Goal: Information Seeking & Learning: Find specific fact

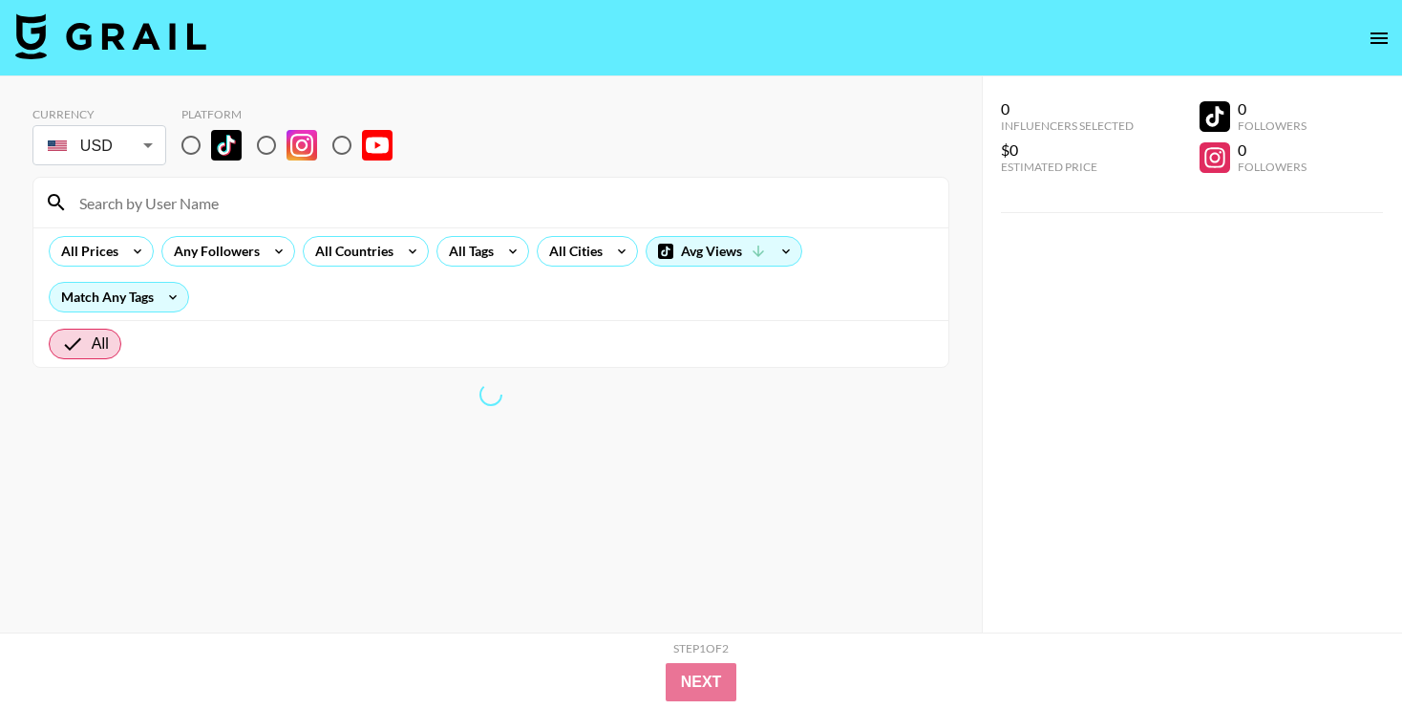
click at [190, 151] on input "radio" at bounding box center [191, 145] width 40 height 40
radio input "true"
click at [187, 197] on input at bounding box center [502, 202] width 869 height 31
type input "[PERSON_NAME]"
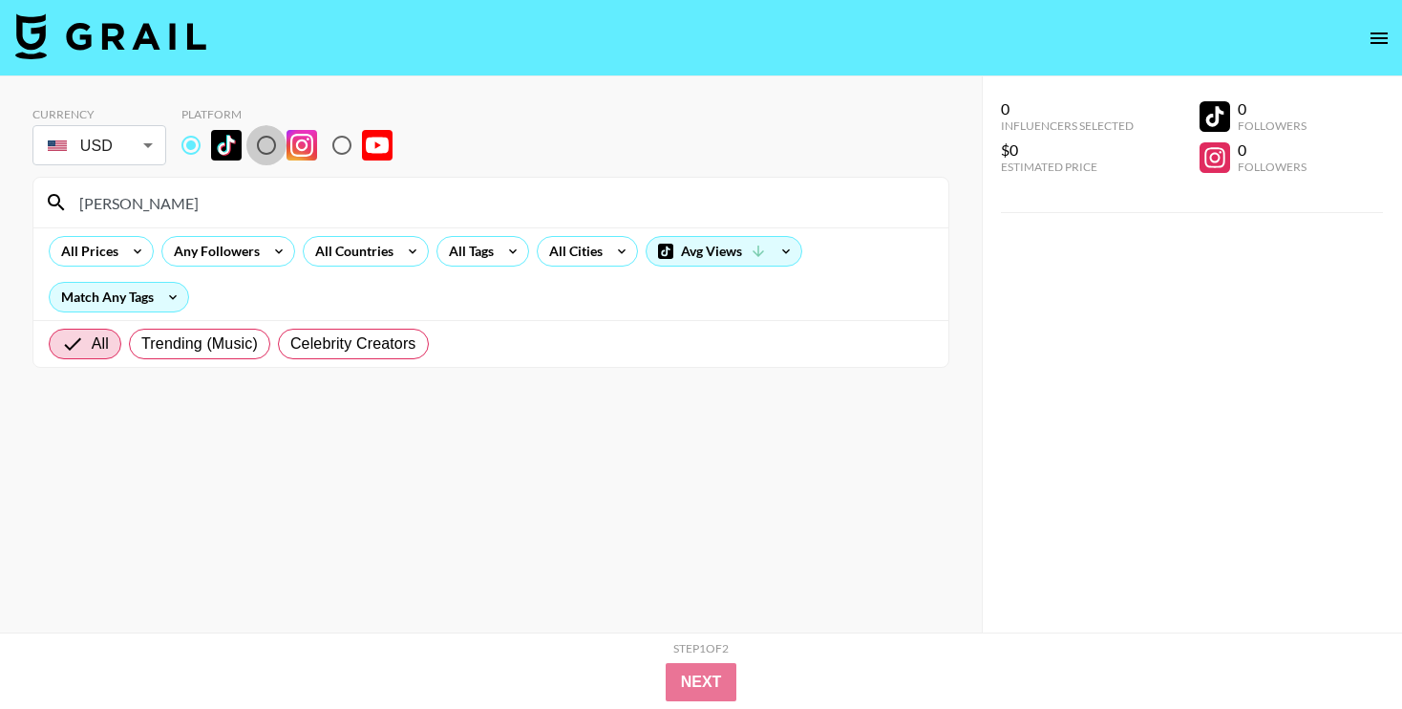
click at [281, 145] on input "radio" at bounding box center [266, 145] width 40 height 40
radio input "true"
click at [201, 142] on input "radio" at bounding box center [191, 145] width 40 height 40
radio input "true"
click at [192, 211] on input "[PERSON_NAME]" at bounding box center [502, 202] width 869 height 31
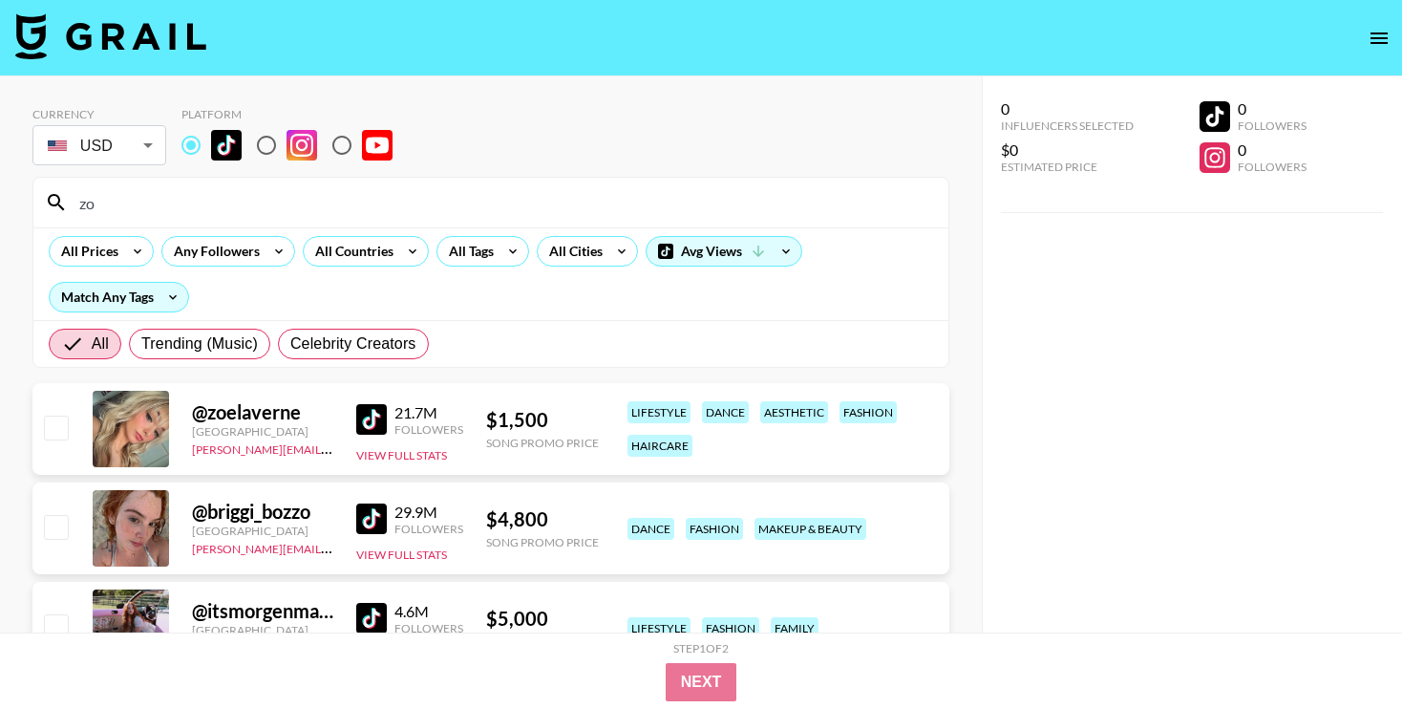
type input "z"
